Goal: Check status: Check status

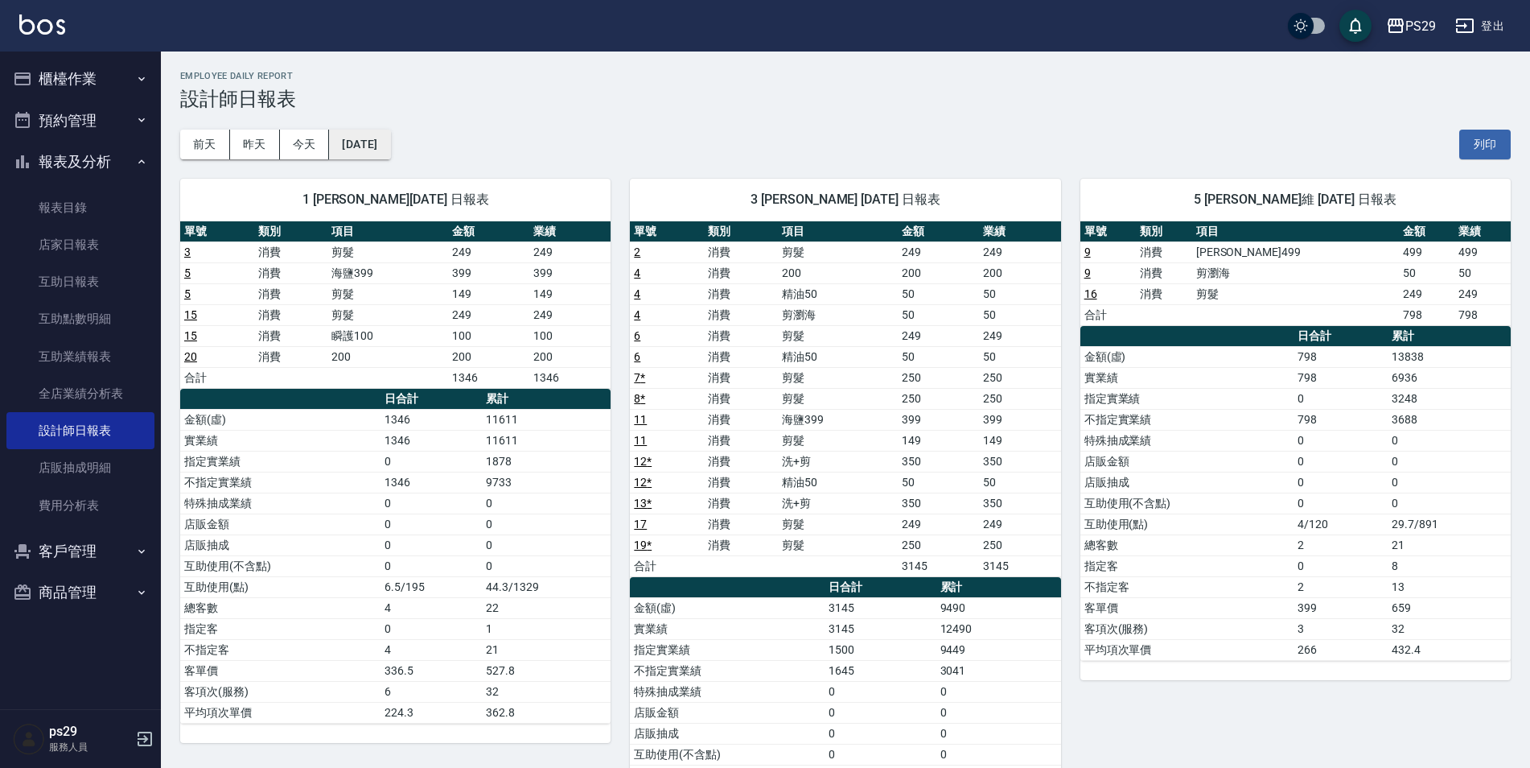
click at [371, 145] on button "[DATE]" at bounding box center [359, 145] width 61 height 30
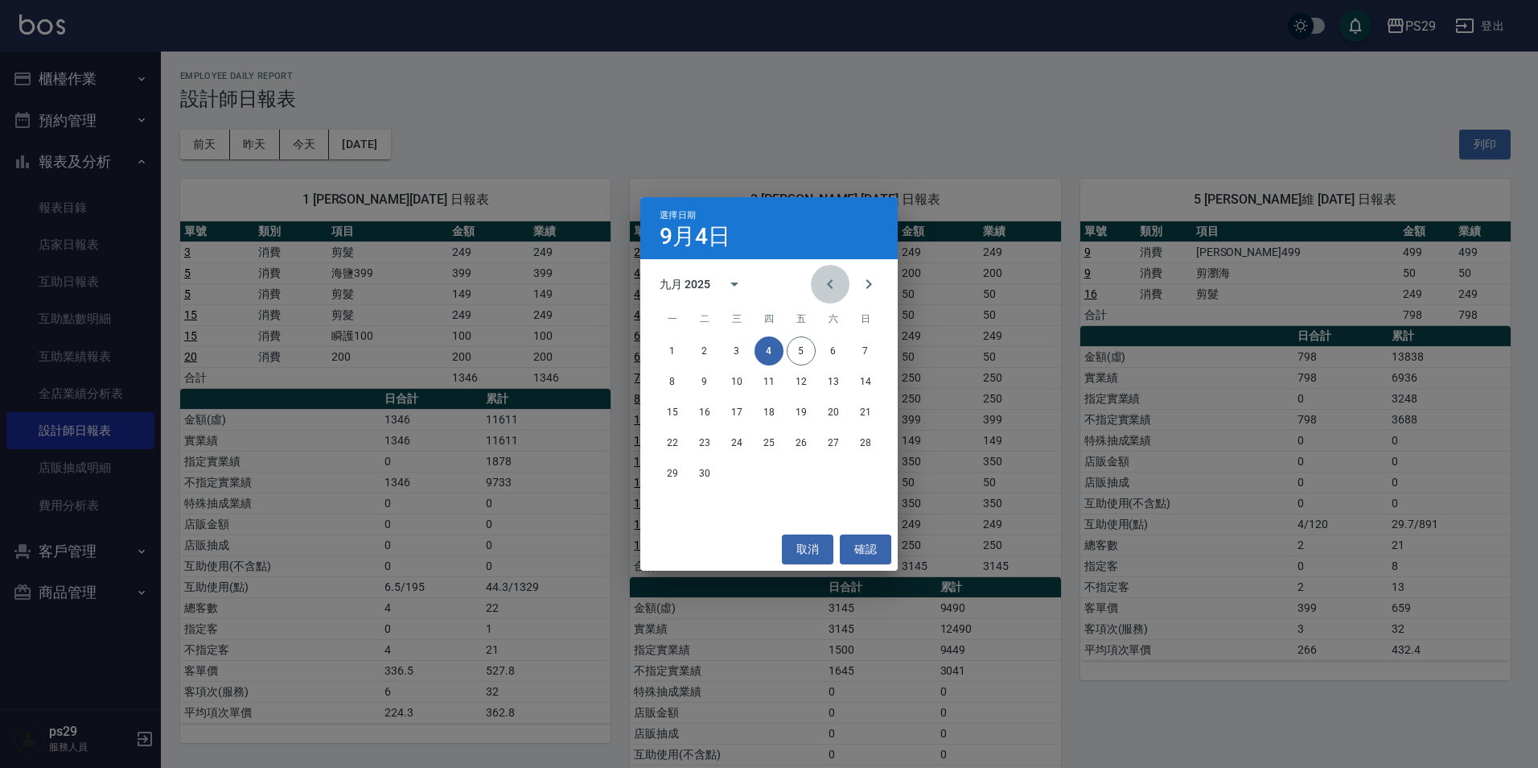
click at [825, 285] on icon "Previous month" at bounding box center [830, 283] width 19 height 19
click at [858, 473] on button "31" at bounding box center [865, 473] width 29 height 29
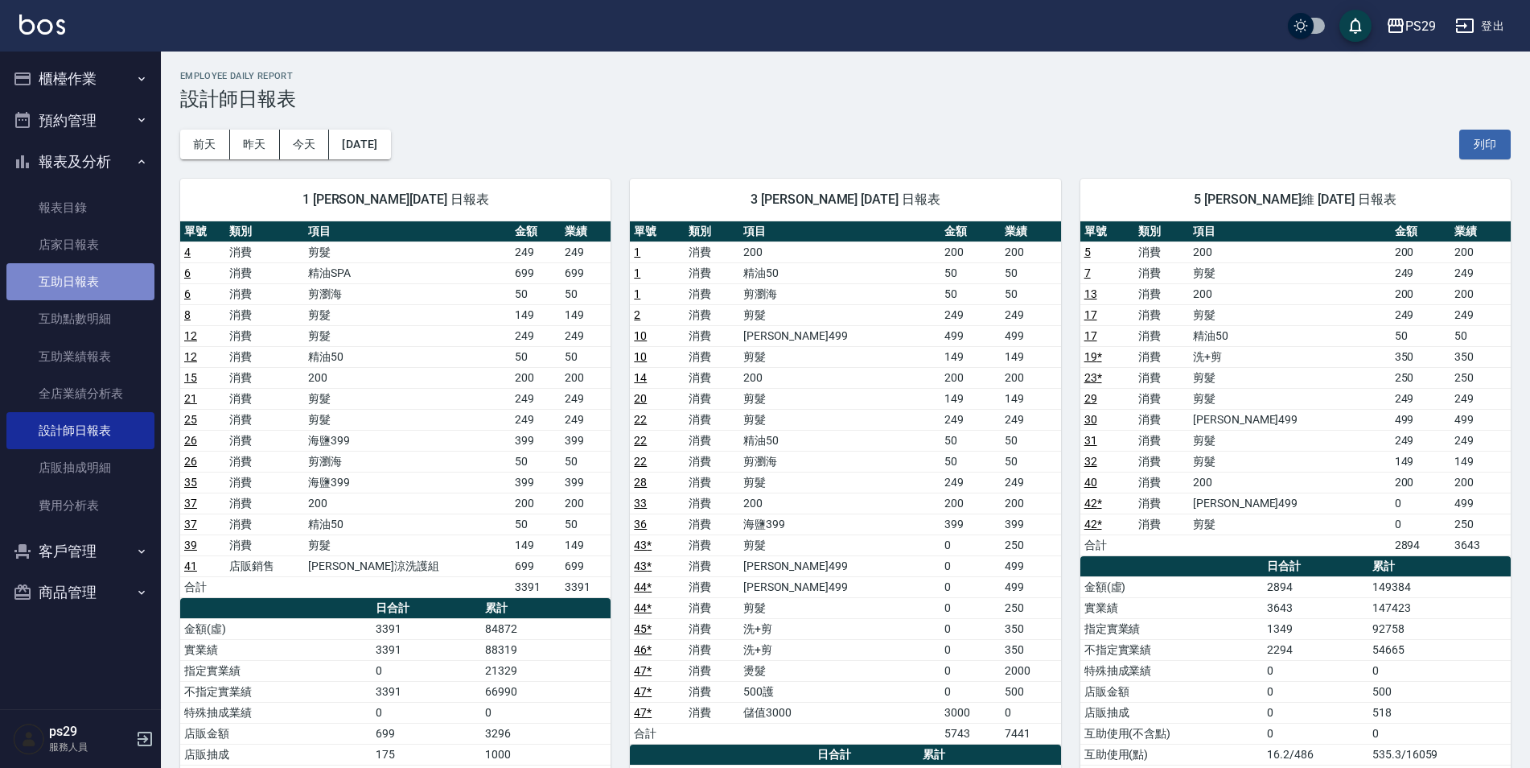
click at [80, 281] on link "互助日報表" at bounding box center [80, 281] width 148 height 37
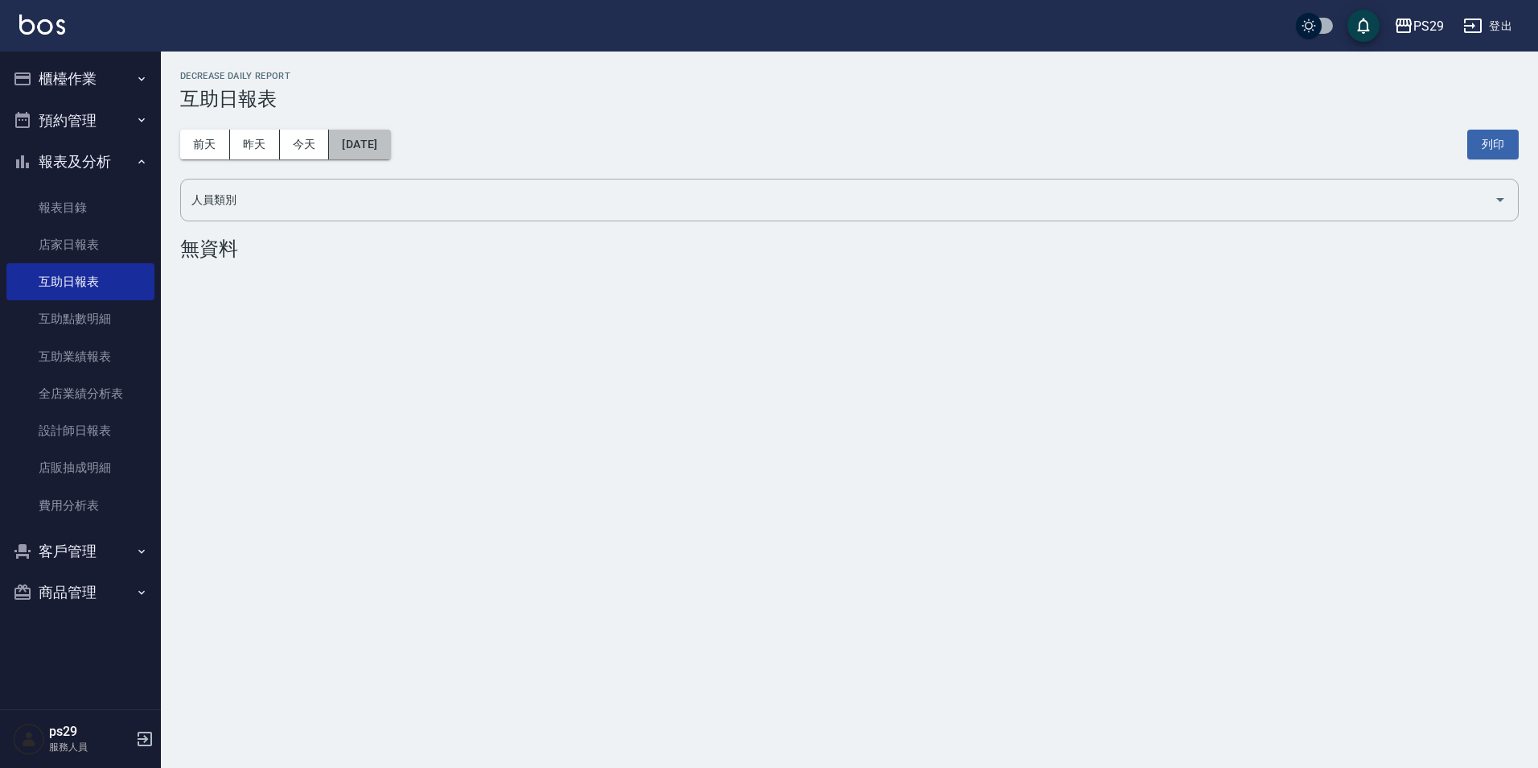
click at [347, 133] on button "[DATE]" at bounding box center [359, 145] width 61 height 30
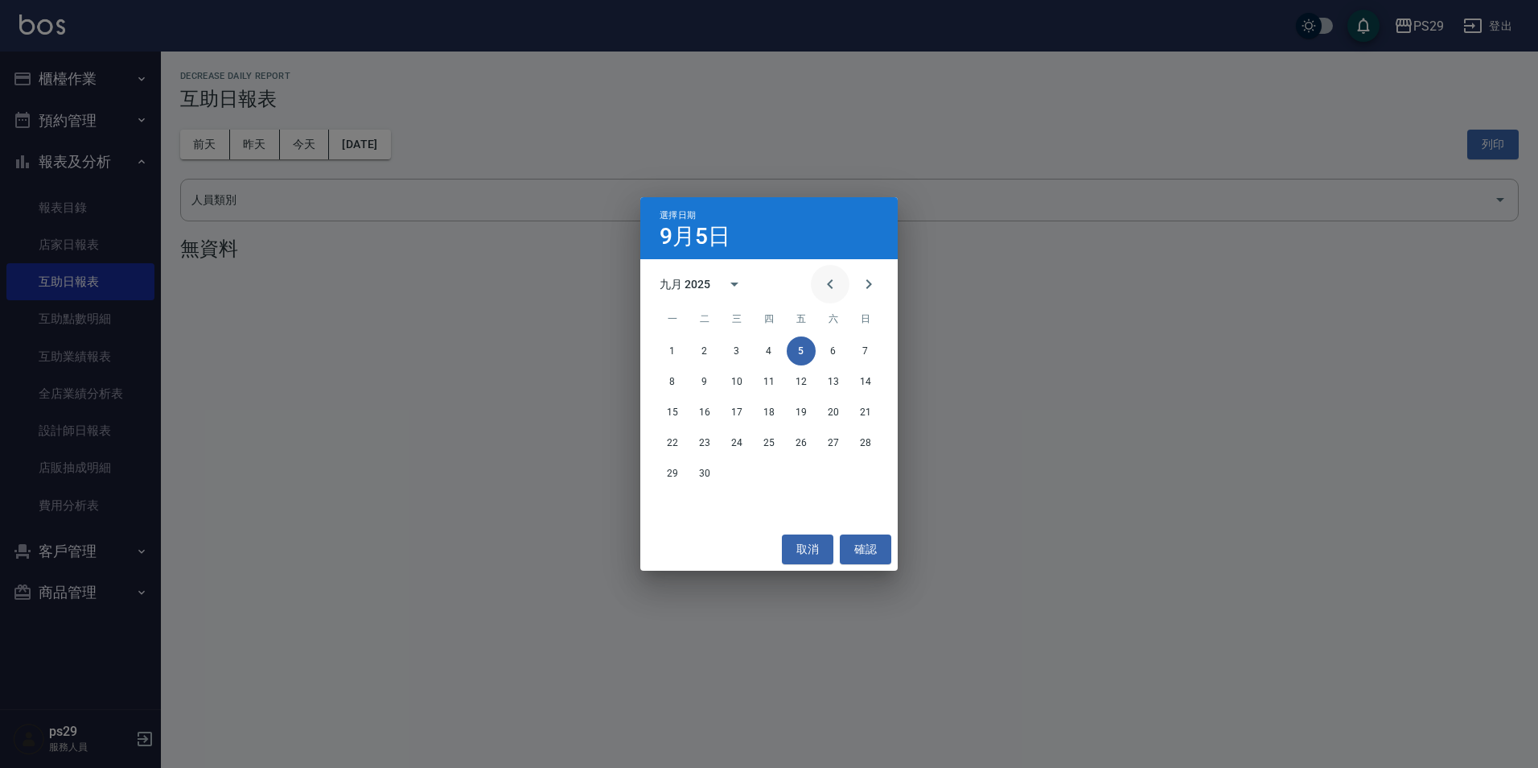
click at [829, 278] on icon "Previous month" at bounding box center [830, 283] width 19 height 19
click at [864, 467] on button "31" at bounding box center [865, 473] width 29 height 29
